Goal: Check status

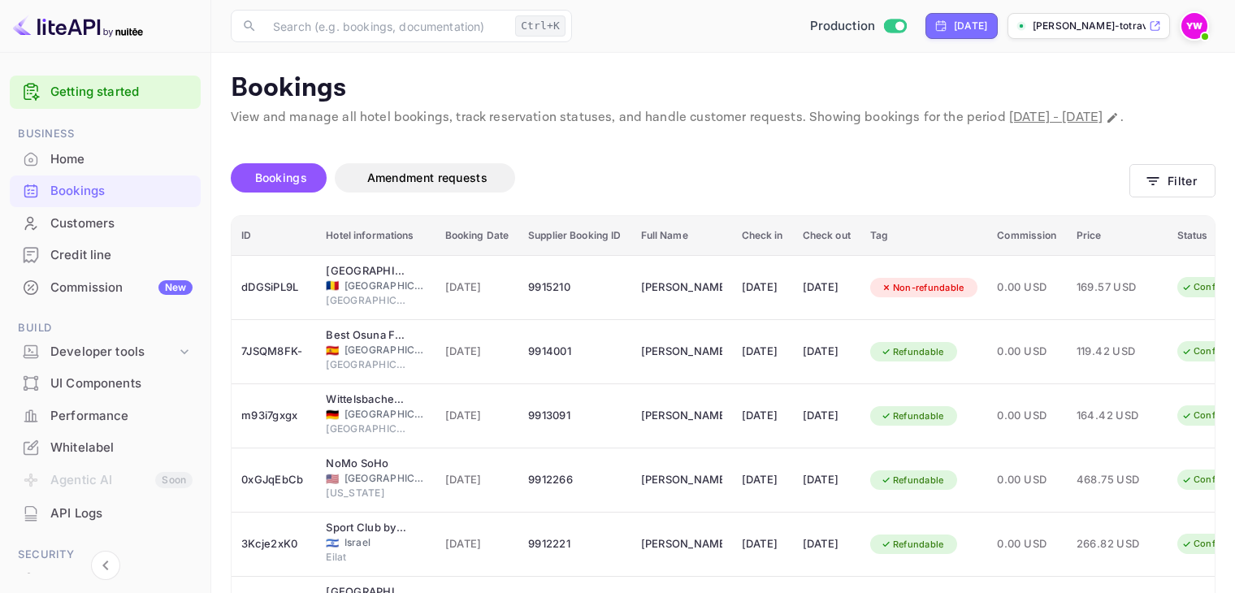
click at [1194, 19] on img at bounding box center [1194, 26] width 26 height 26
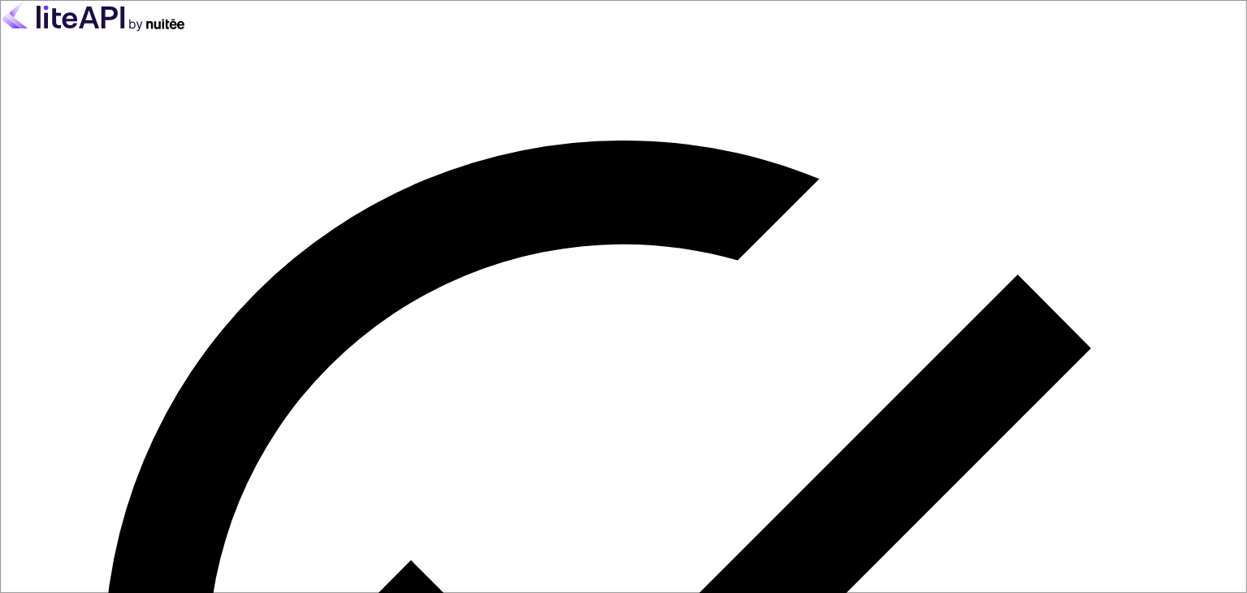
type input "[EMAIL_ADDRESS][DOMAIN_NAME]"
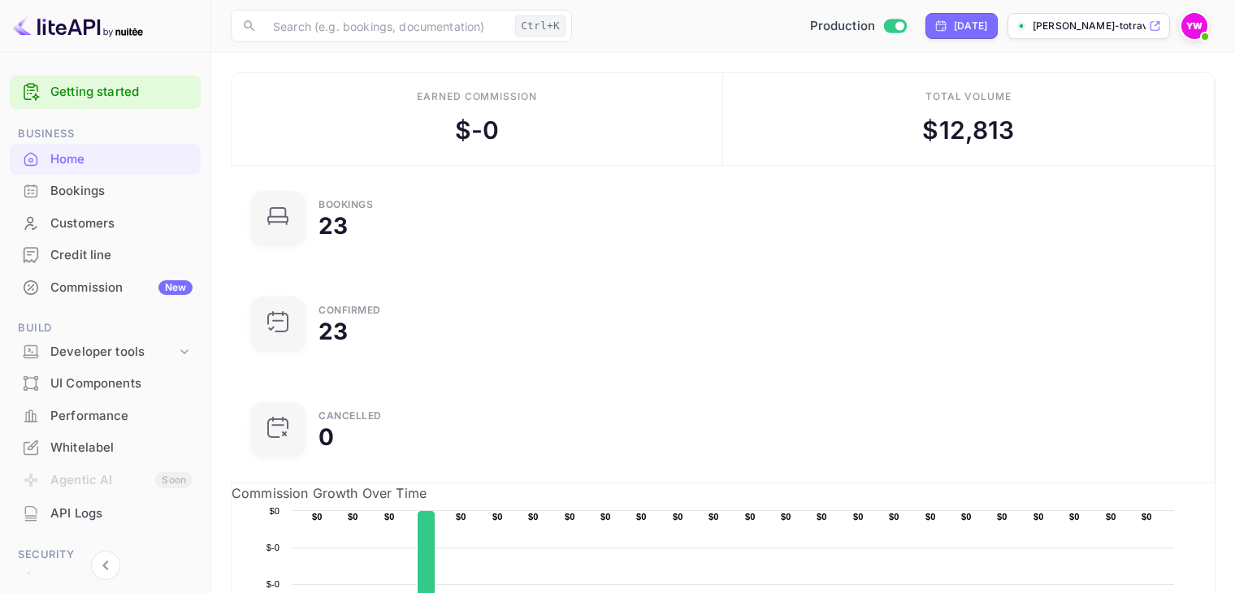
click at [89, 195] on div "Bookings" at bounding box center [121, 191] width 142 height 19
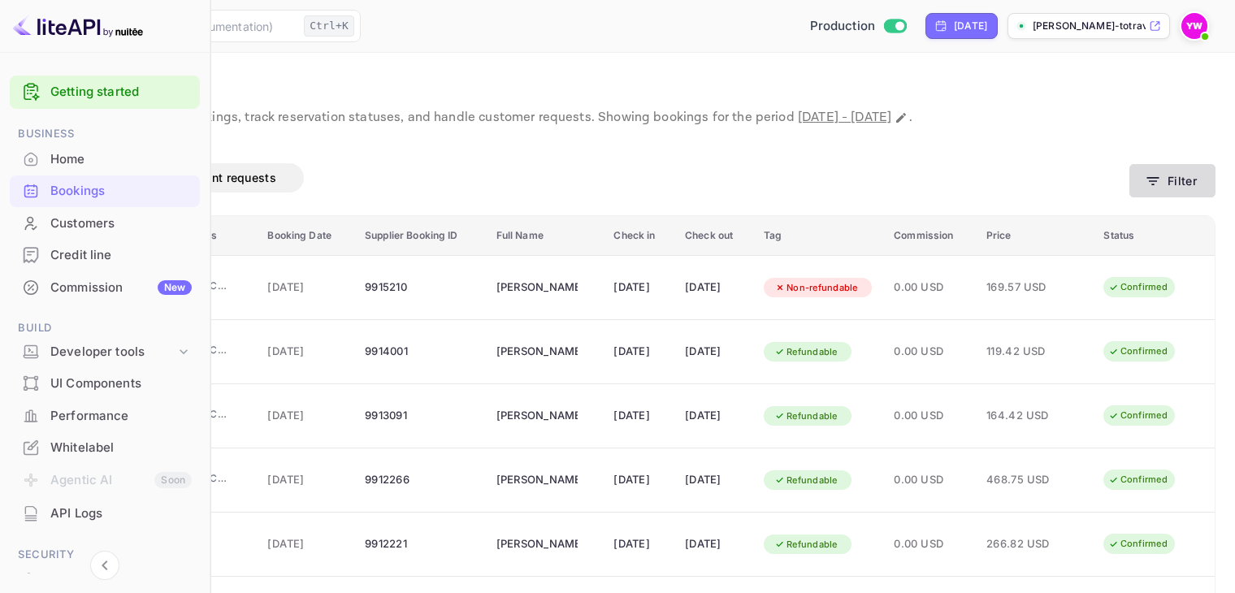
click at [1189, 195] on button "Filter" at bounding box center [1172, 180] width 86 height 33
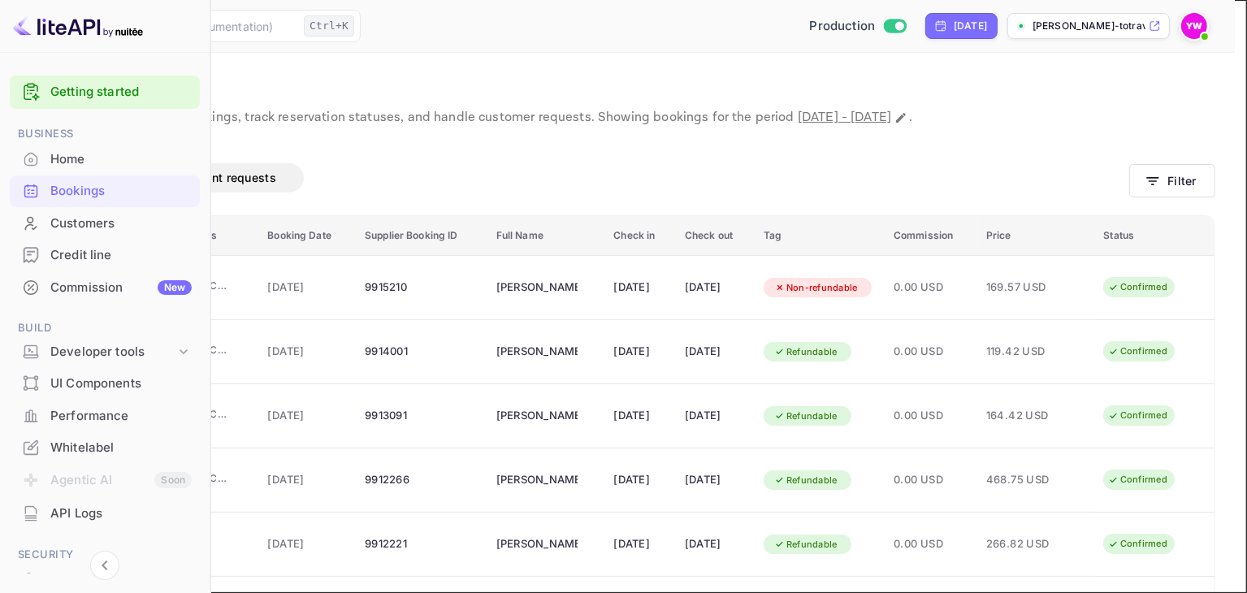
paste input "9961047"
type input "9961047"
drag, startPoint x: 1118, startPoint y: 506, endPoint x: 800, endPoint y: 355, distance: 352.6
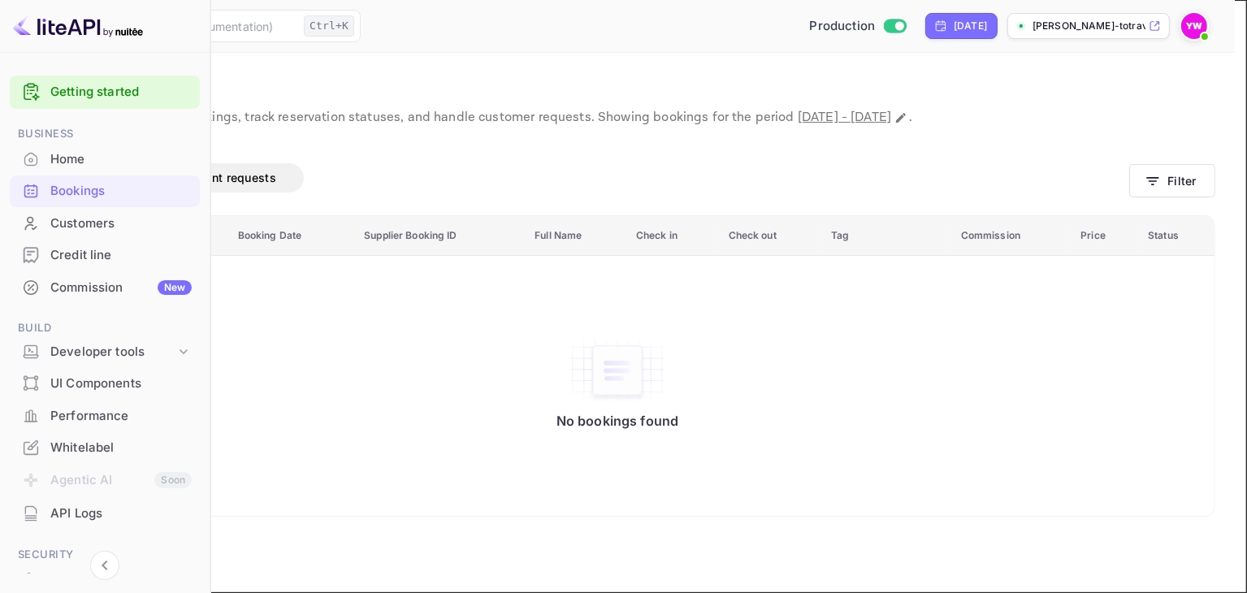
paste input "[GEOGRAPHIC_DATA]"
type input "[GEOGRAPHIC_DATA]"
drag, startPoint x: 124, startPoint y: 181, endPoint x: -1, endPoint y: 184, distance: 125.2
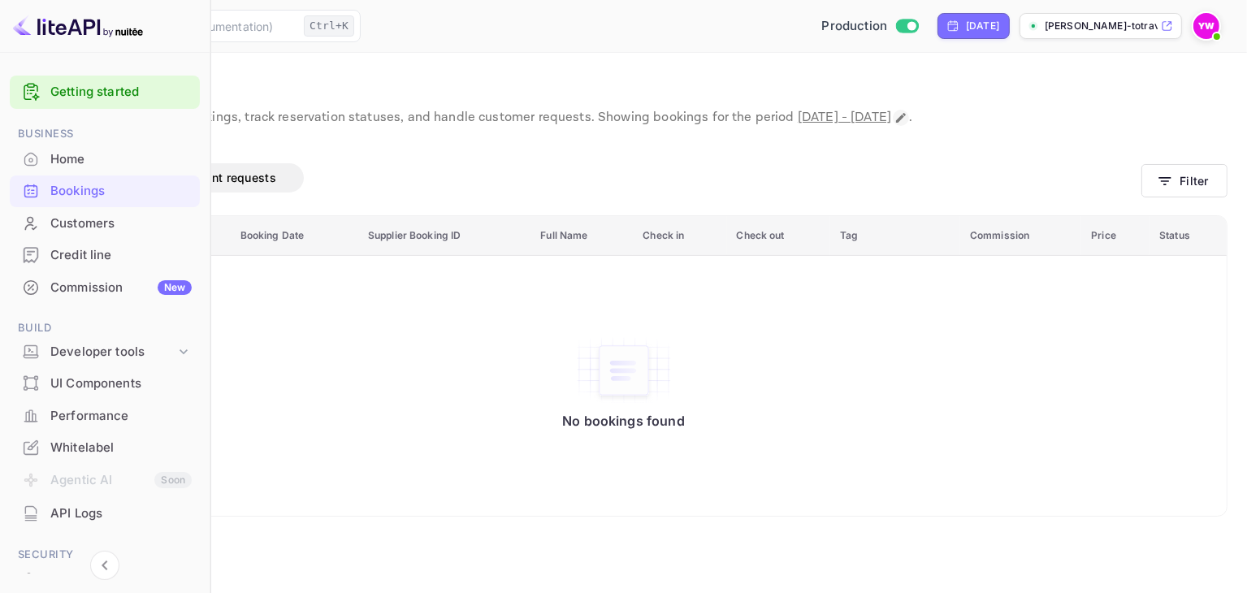
click at [896, 123] on icon "Change date range" at bounding box center [901, 118] width 10 height 10
select select "9"
select select "2025"
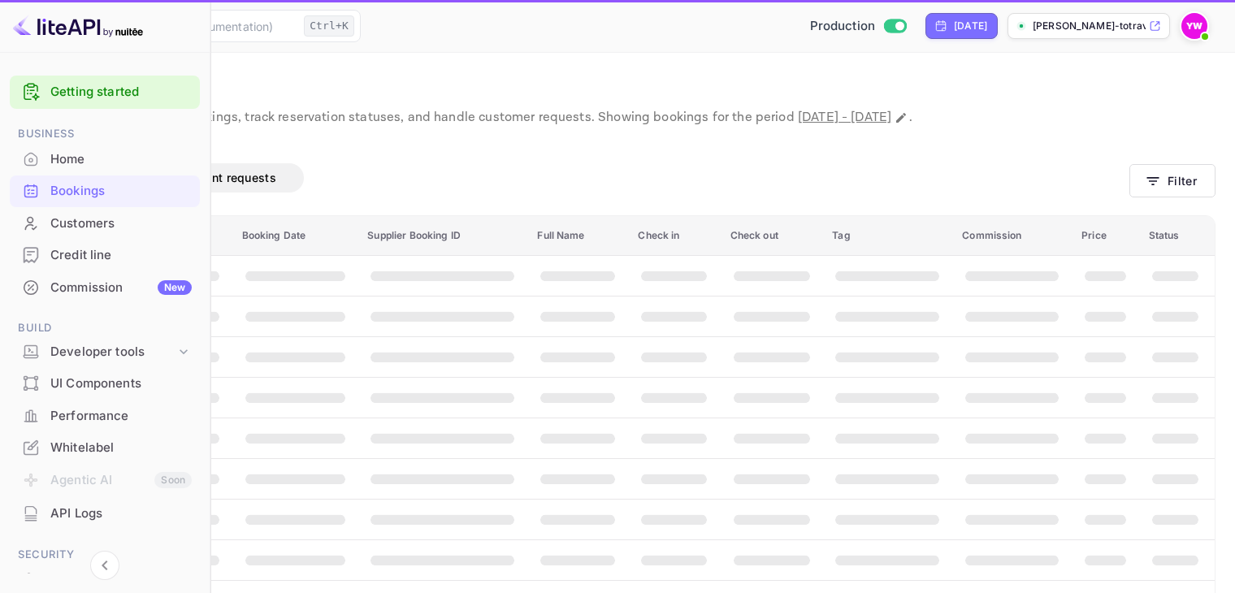
click at [1193, 336] on th "booking table" at bounding box center [1177, 316] width 76 height 41
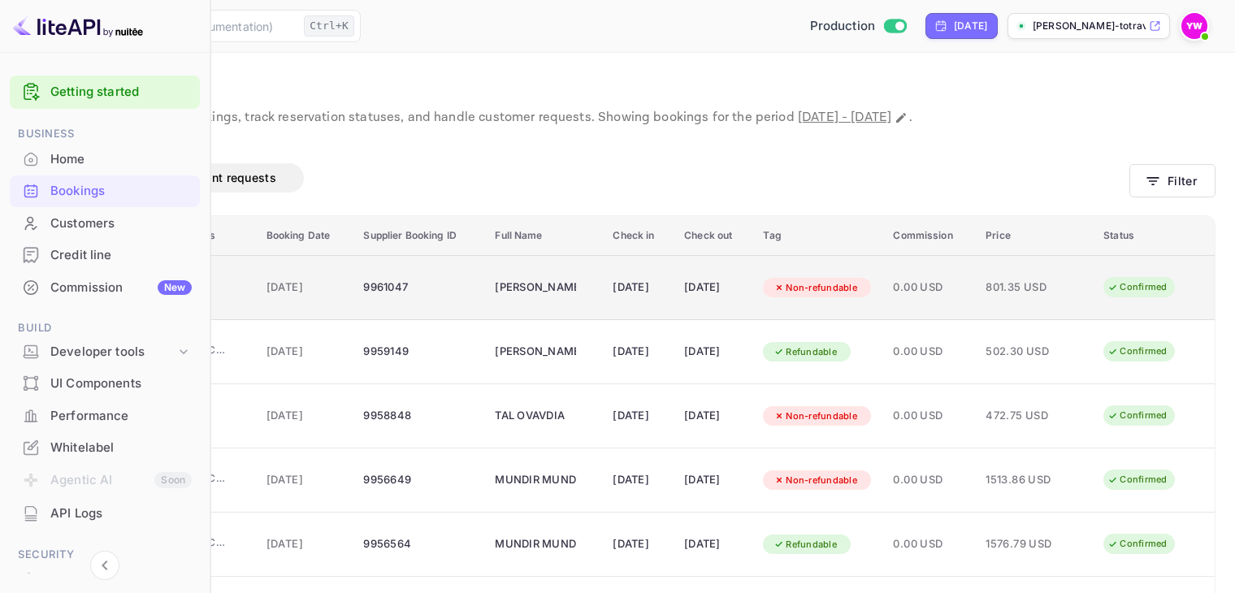
click at [576, 301] on div "[PERSON_NAME]" at bounding box center [535, 288] width 81 height 26
